Goal: Task Accomplishment & Management: Manage account settings

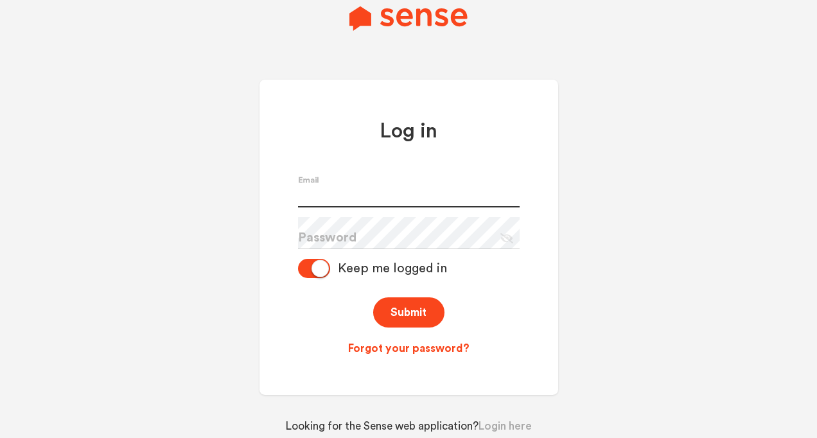
click at [326, 197] on input "text" at bounding box center [409, 191] width 222 height 32
type input "[EMAIL_ADDRESS][DOMAIN_NAME]"
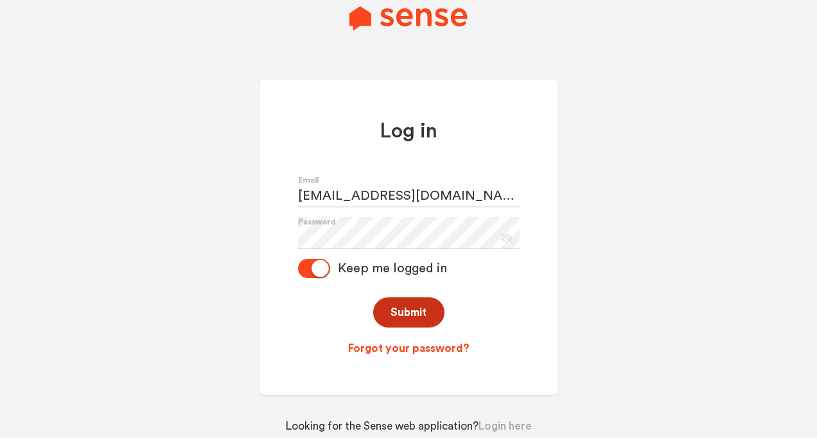
click at [402, 319] on button "Submit" at bounding box center [408, 312] width 71 height 30
click at [420, 317] on button "Submit" at bounding box center [408, 312] width 71 height 30
click at [388, 349] on link "Forgot your password?" at bounding box center [409, 348] width 222 height 15
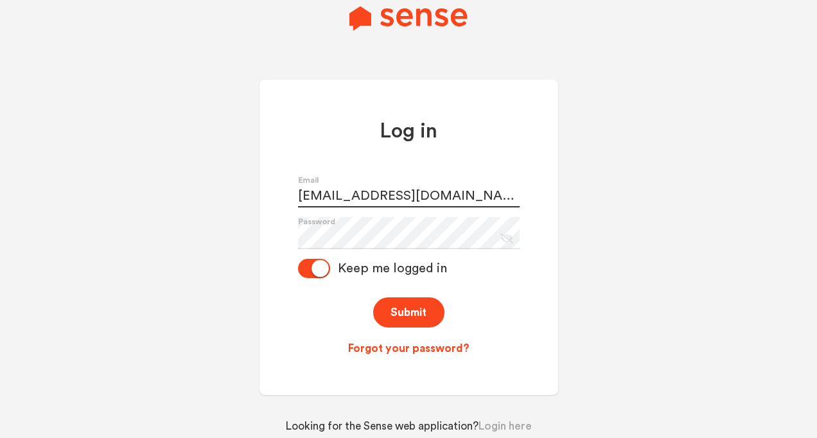
click at [414, 197] on input "[EMAIL_ADDRESS][DOMAIN_NAME]" at bounding box center [409, 191] width 222 height 32
type input "p"
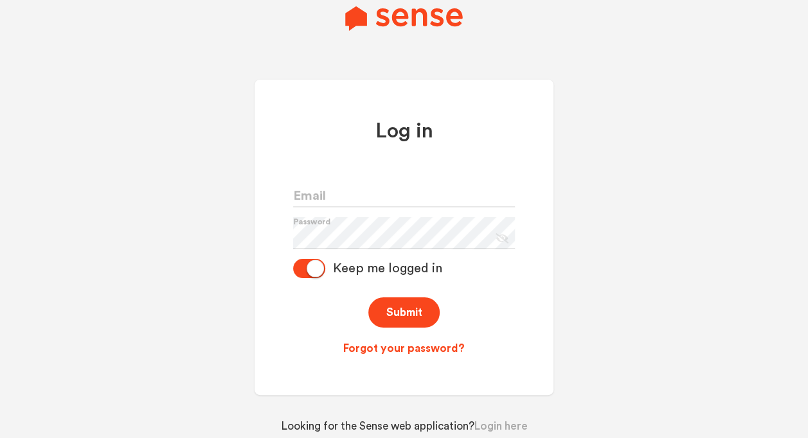
click at [531, 323] on div "Log in Email Password Eye Slash Icon Keep me logged in Submit Forgot your passw…" at bounding box center [403, 237] width 299 height 315
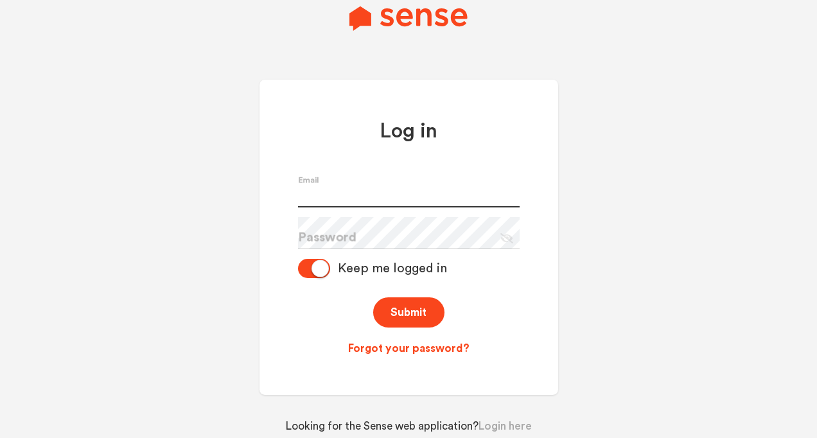
type input "[EMAIL_ADDRESS][DOMAIN_NAME]"
click at [436, 213] on form "f6802@pnet.gr.energia.co.jp Email Password Eye Slash Icon Keep me logged in Sub…" at bounding box center [409, 265] width 222 height 181
